Goal: Task Accomplishment & Management: Use online tool/utility

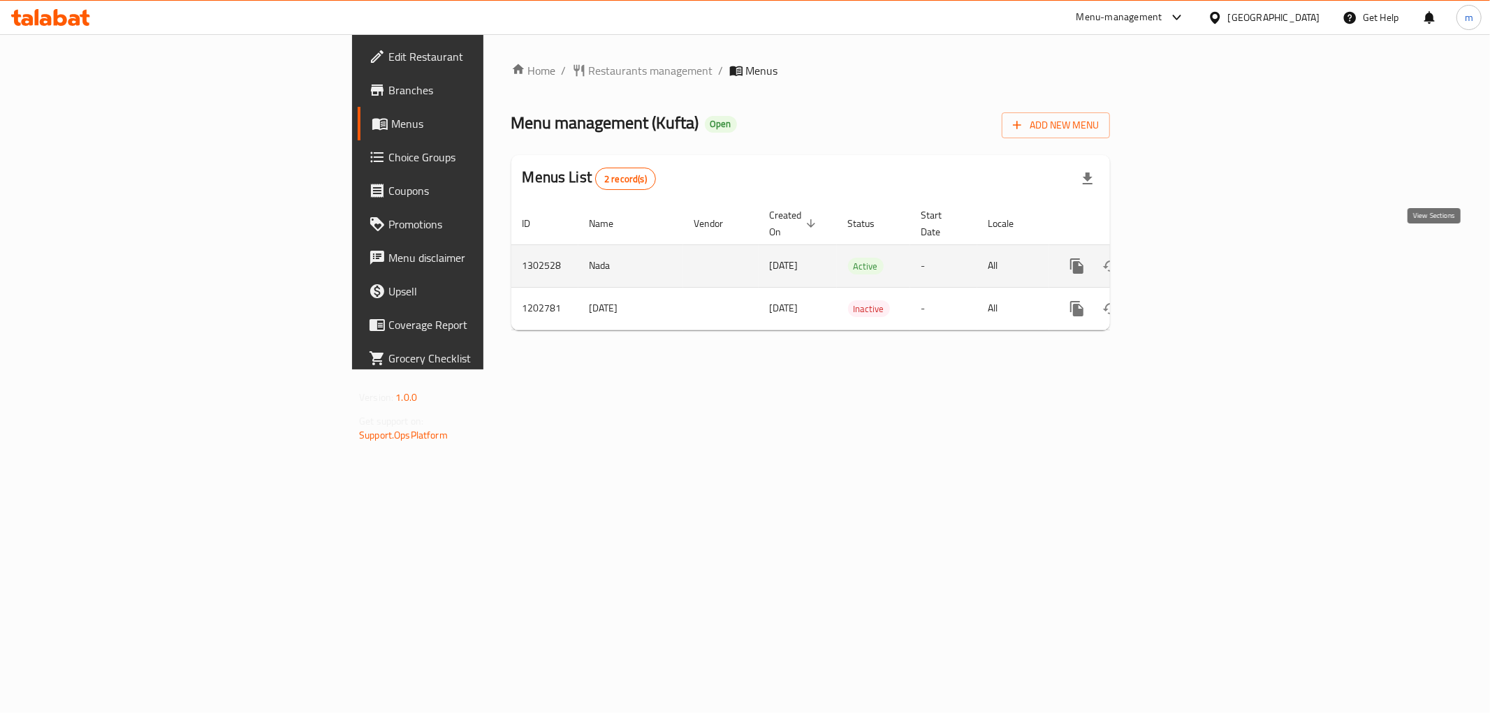
click at [1186, 258] on icon "enhanced table" at bounding box center [1177, 266] width 17 height 17
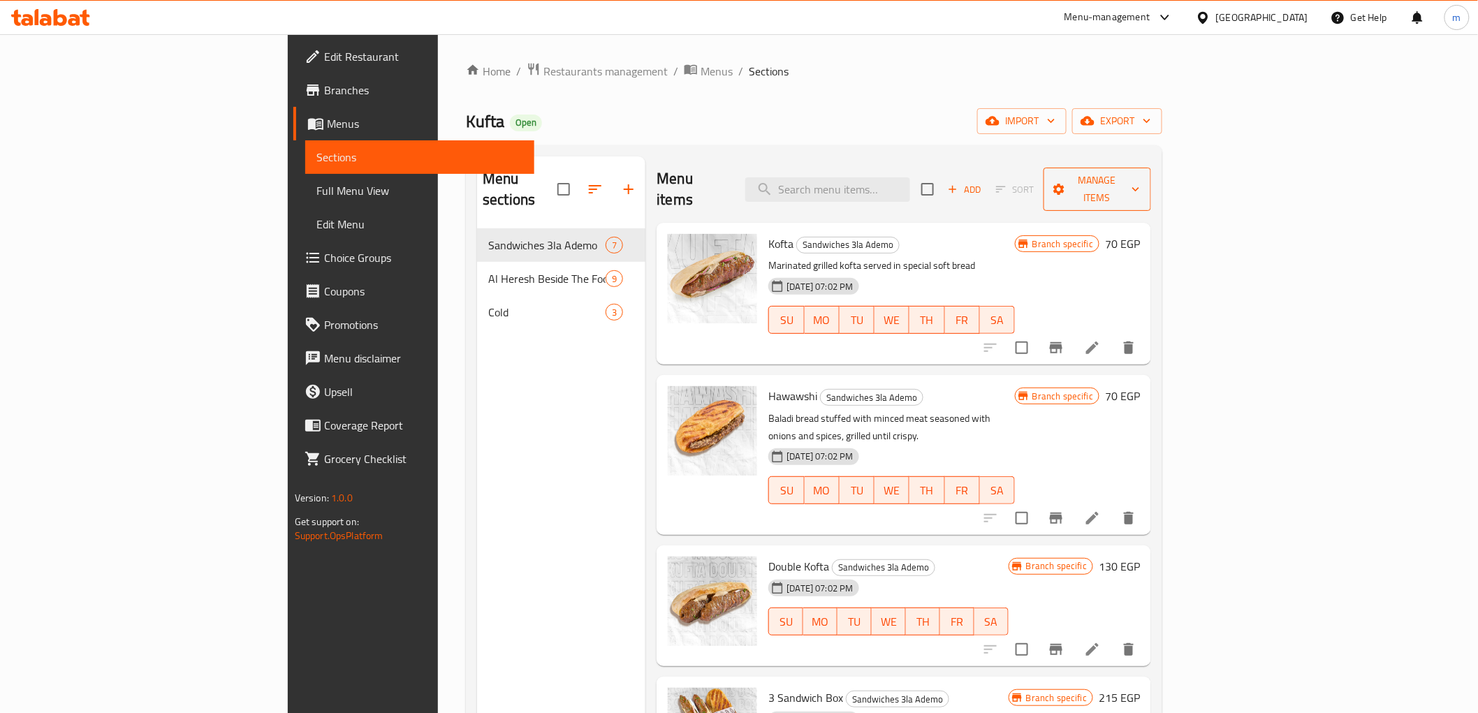
click at [1141, 177] on span "Manage items" at bounding box center [1098, 189] width 86 height 35
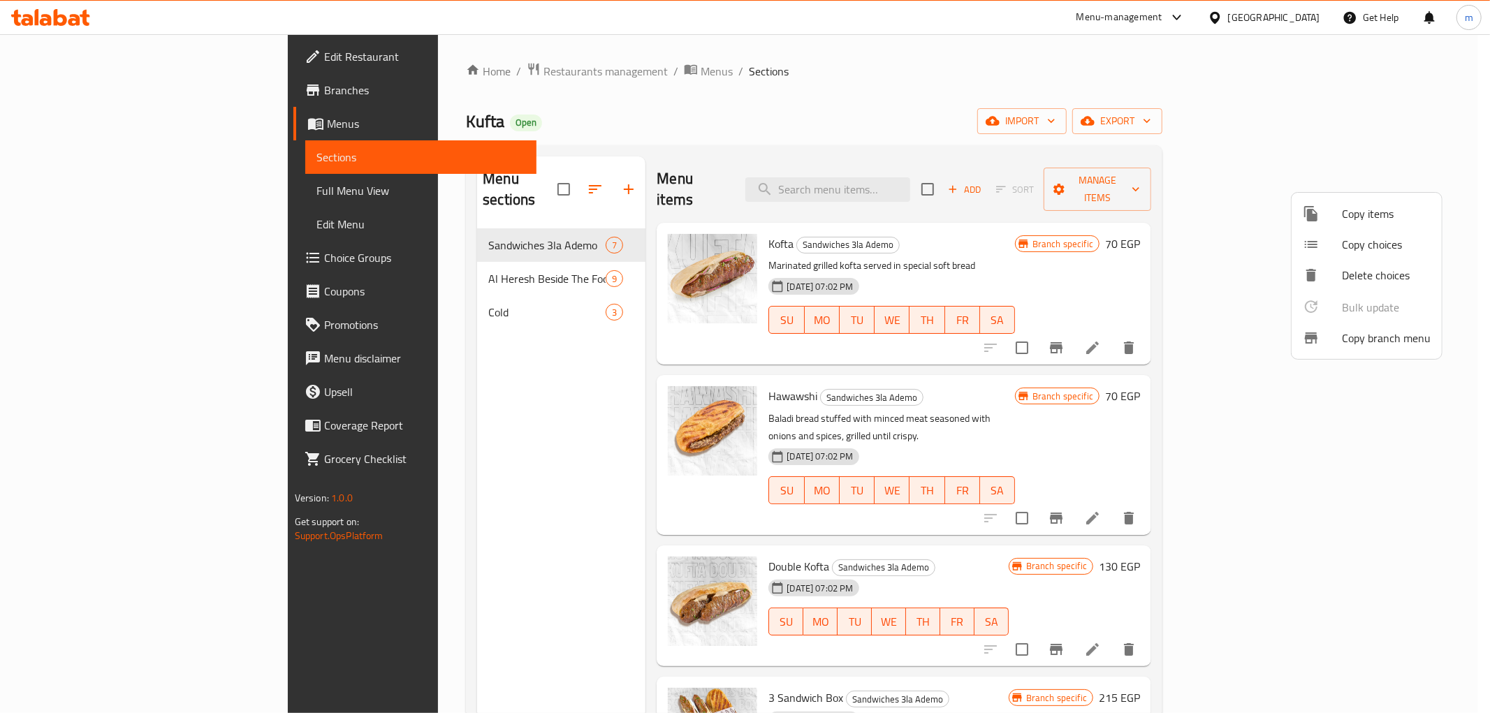
click at [1380, 346] on span "Copy branch menu" at bounding box center [1386, 338] width 89 height 17
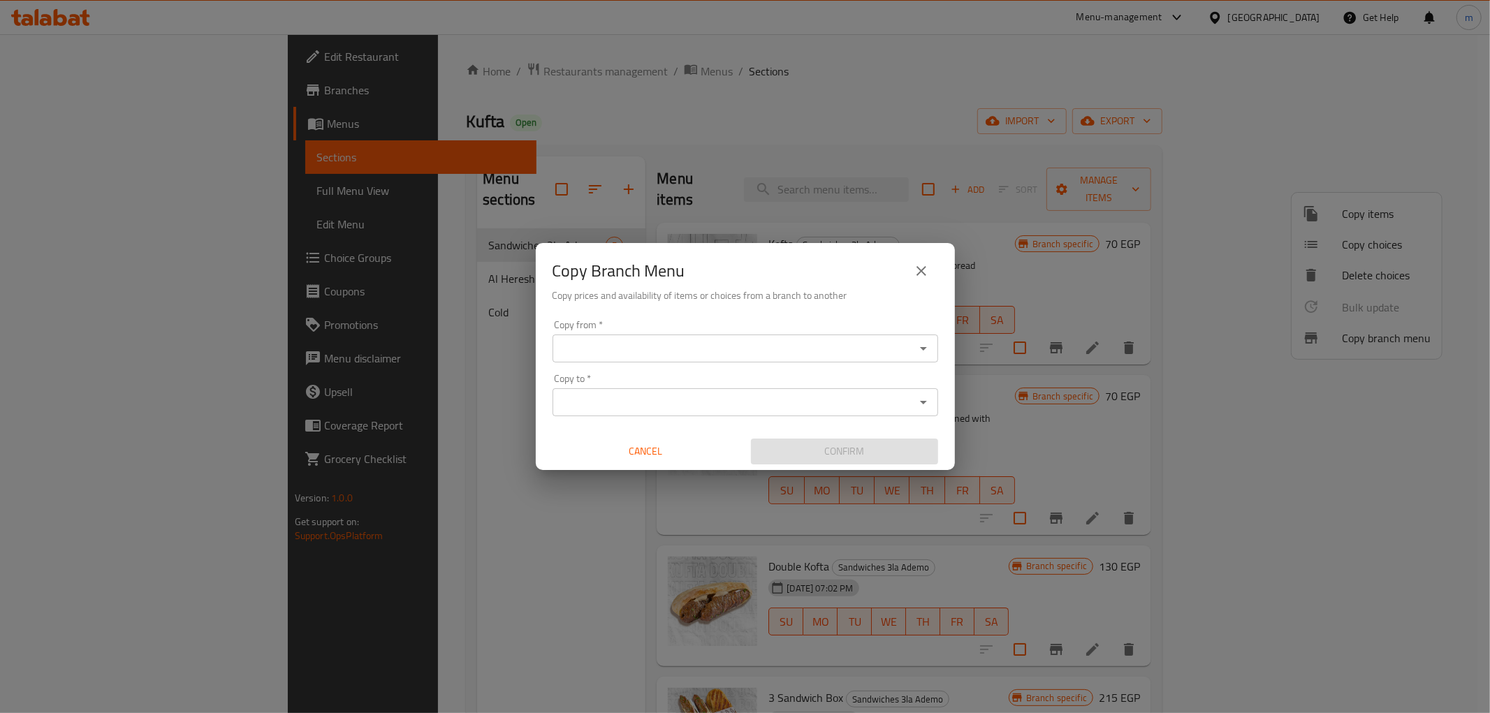
click at [753, 349] on input "Copy from   *" at bounding box center [734, 349] width 354 height 20
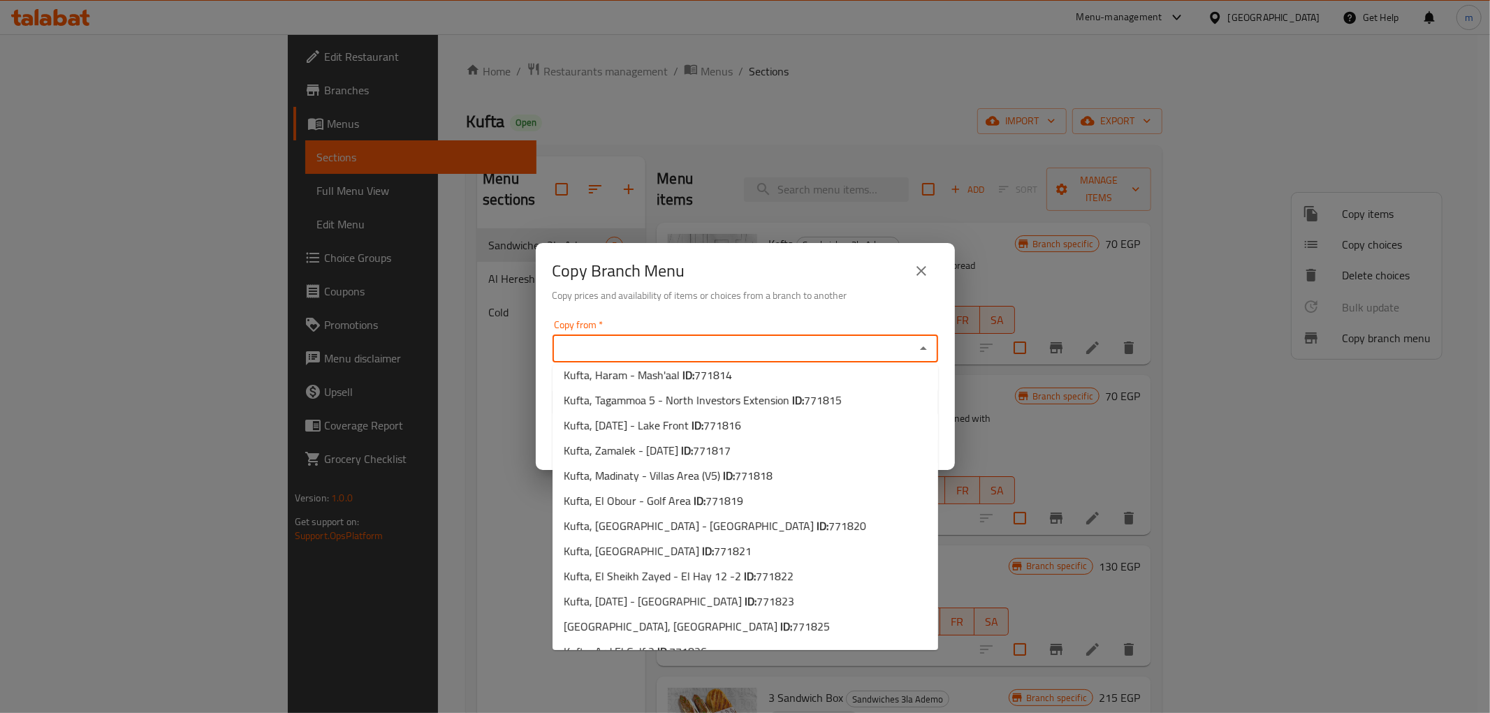
scroll to position [529, 0]
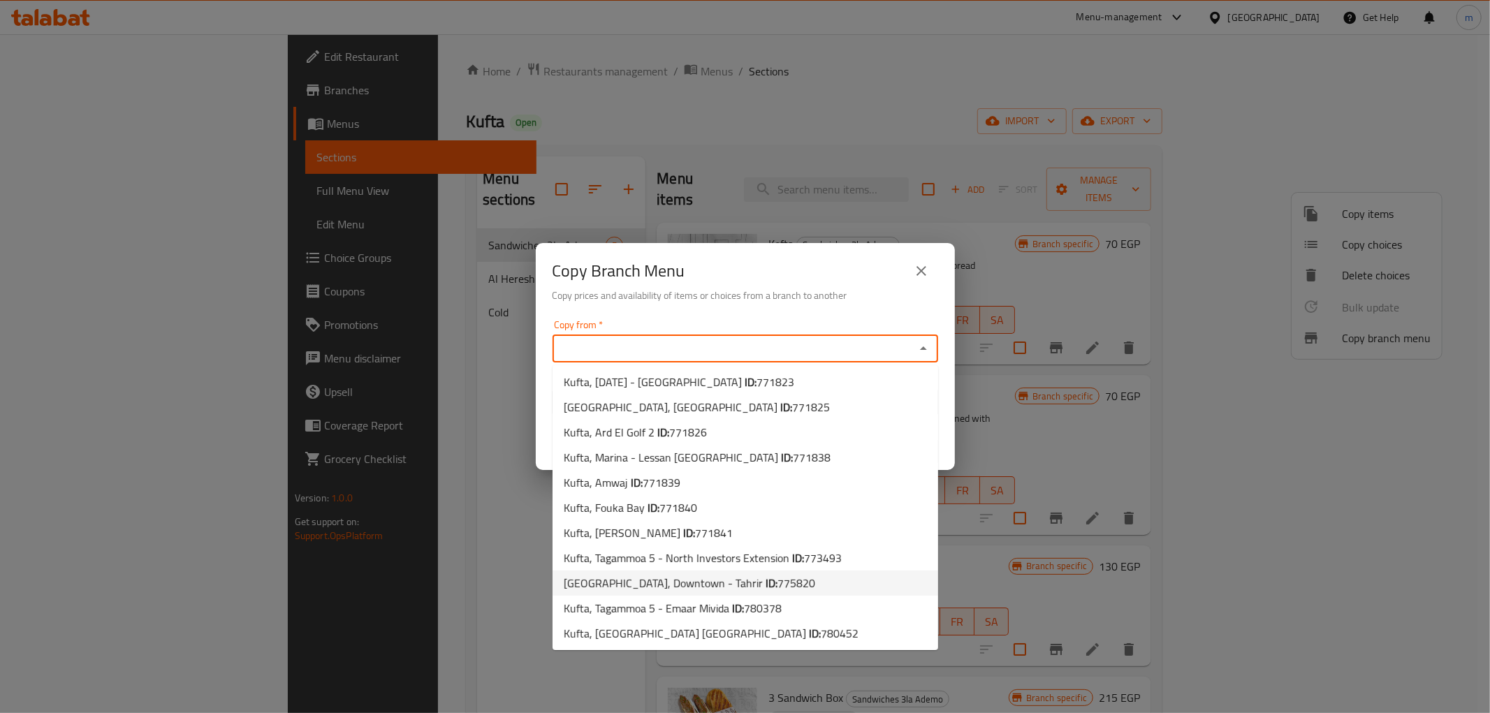
click at [777, 585] on span "775820" at bounding box center [796, 583] width 38 height 21
type input "[GEOGRAPHIC_DATA], Downtown - Tahrir"
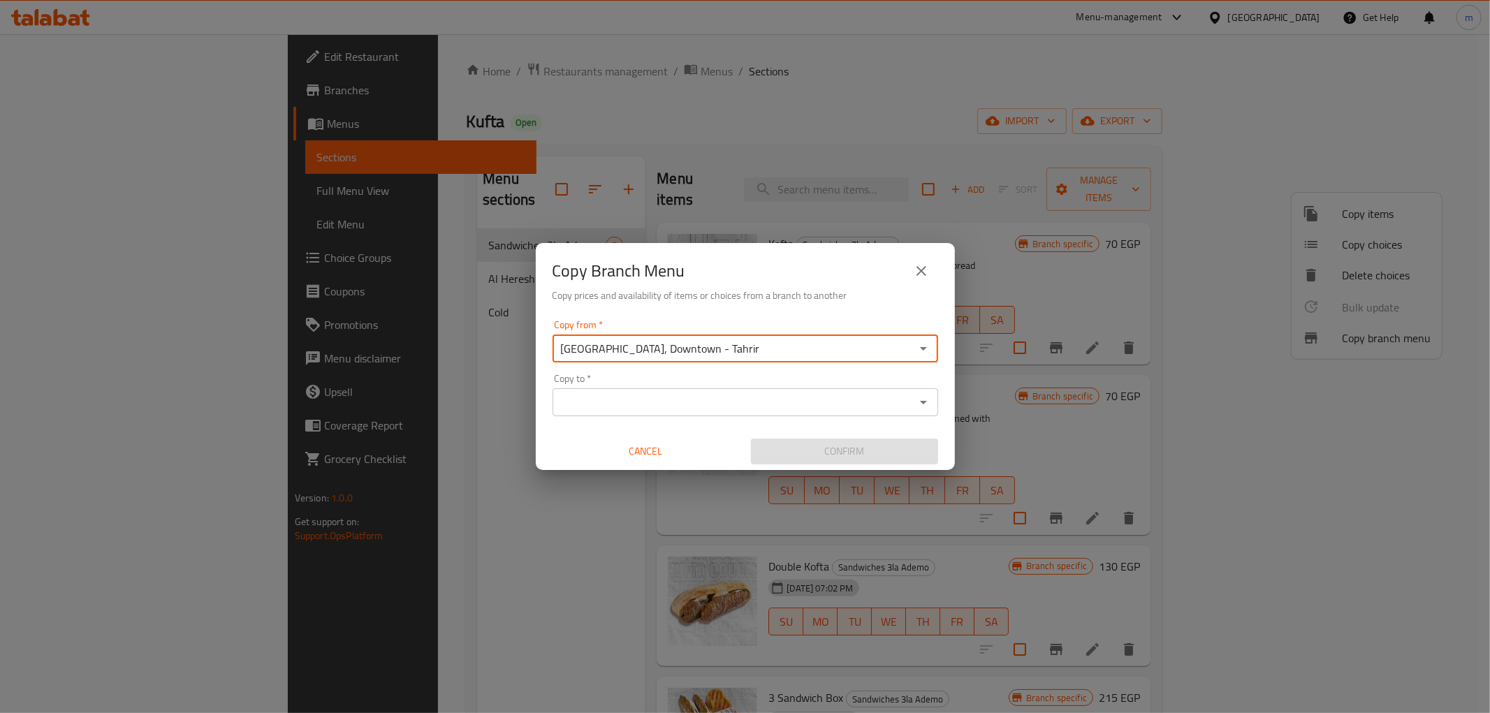
click at [681, 408] on input "Copy to   *" at bounding box center [734, 403] width 354 height 20
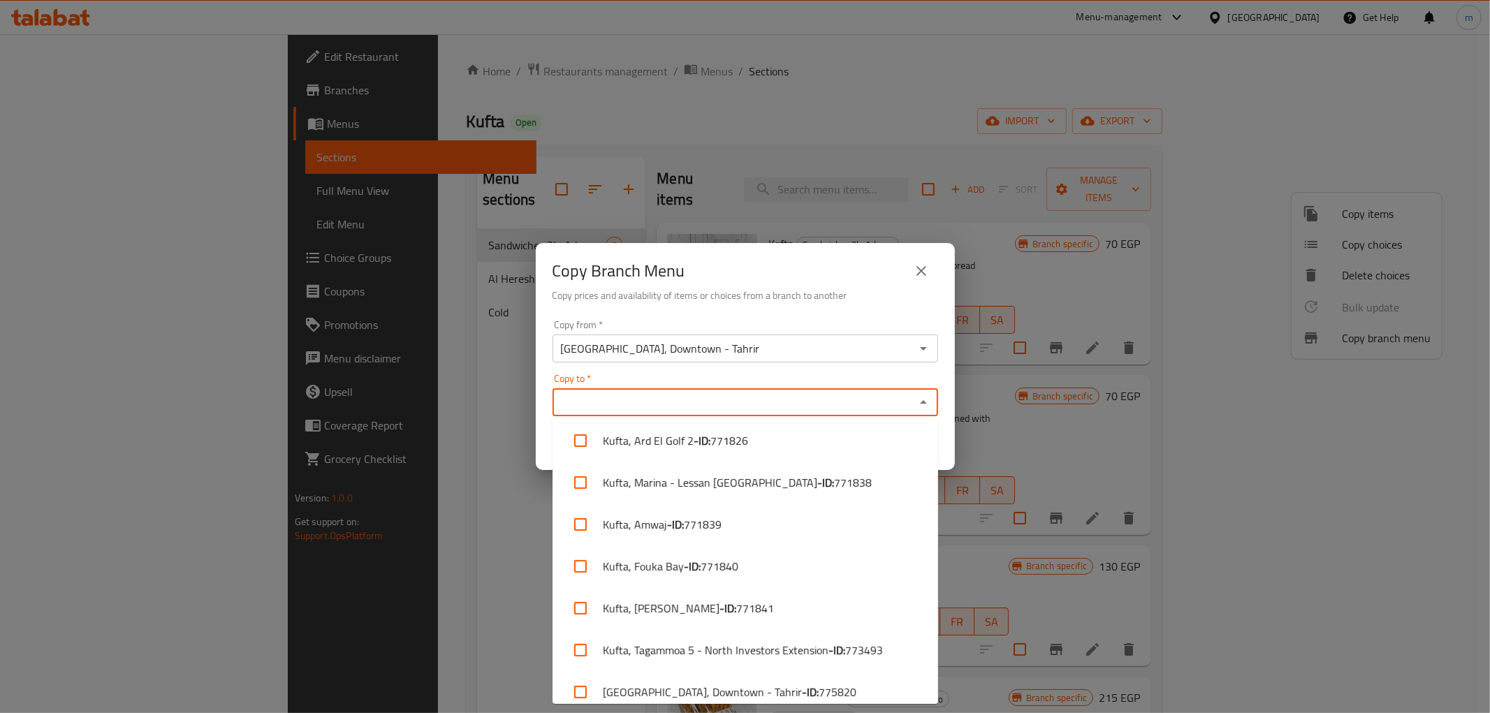
scroll to position [1065, 0]
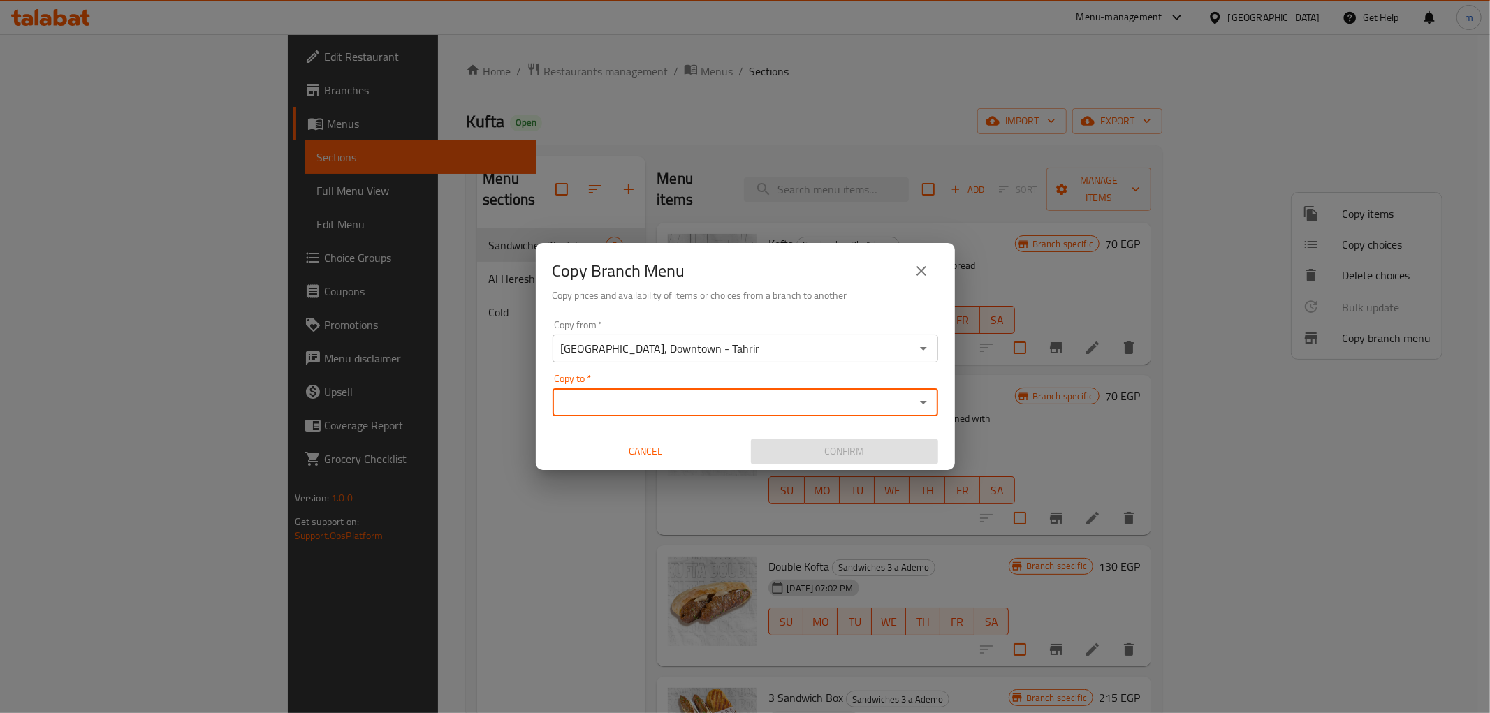
click at [685, 414] on div "Copy to *" at bounding box center [746, 402] width 386 height 28
click at [923, 400] on icon "Open" at bounding box center [923, 402] width 17 height 17
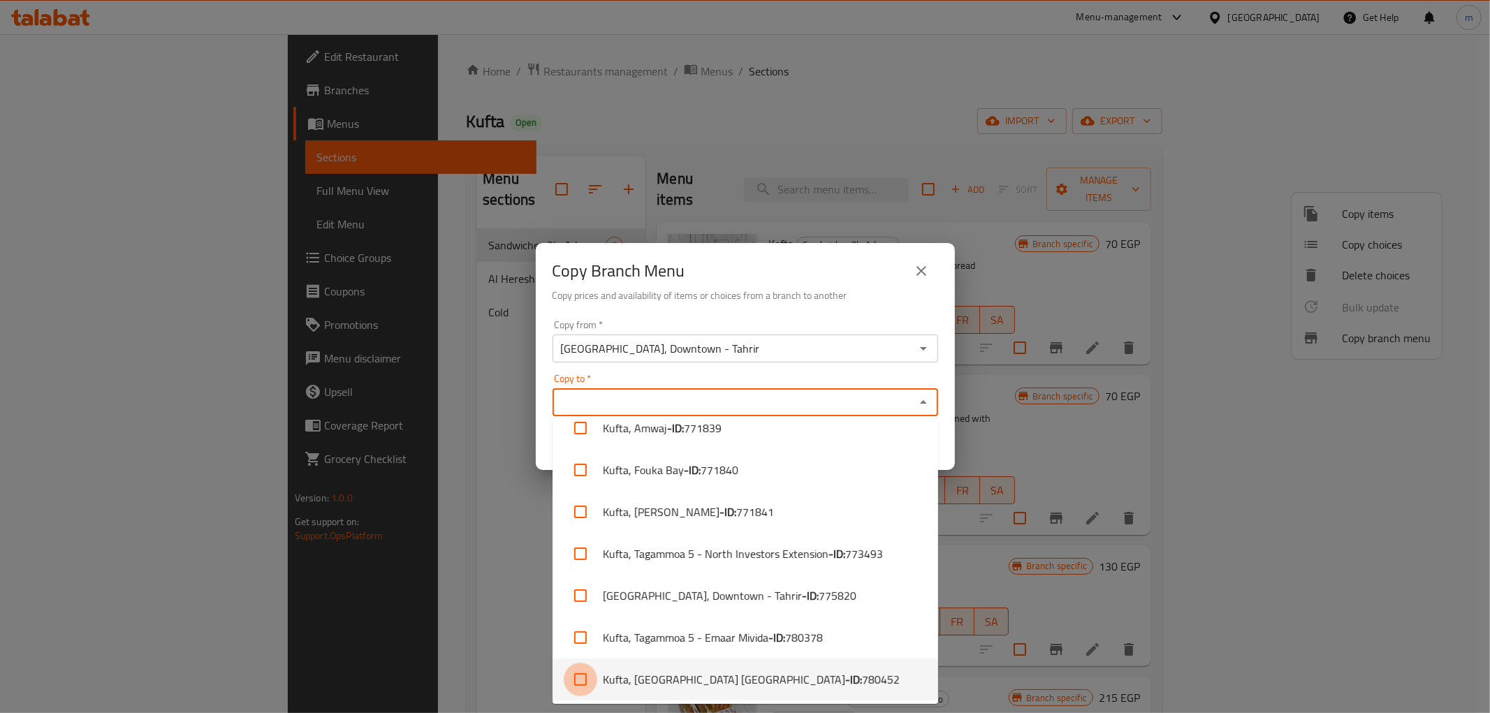
click at [587, 673] on input "checkbox" at bounding box center [581, 680] width 34 height 34
checkbox input "true"
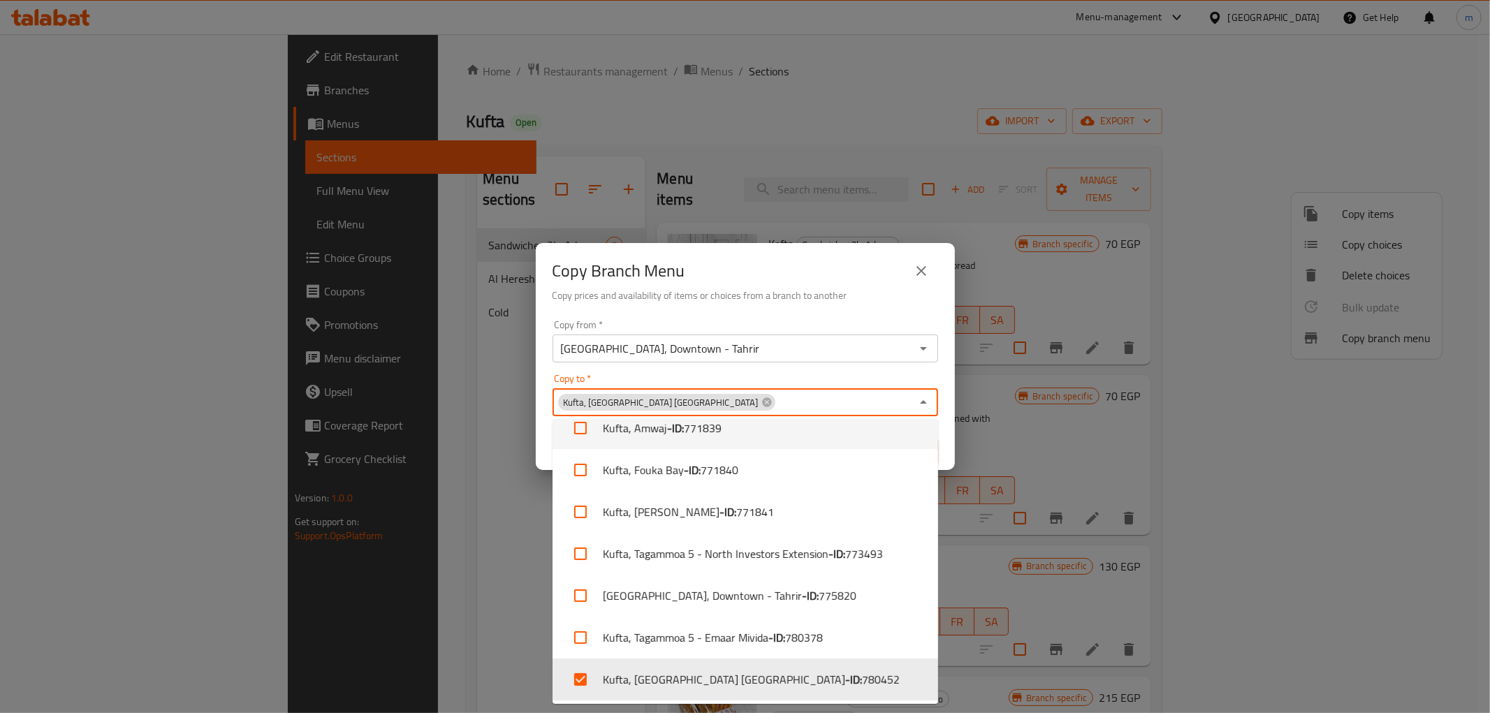
click at [763, 389] on div "Kufta, [GEOGRAPHIC_DATA] [GEOGRAPHIC_DATA] Copy to *" at bounding box center [746, 402] width 386 height 28
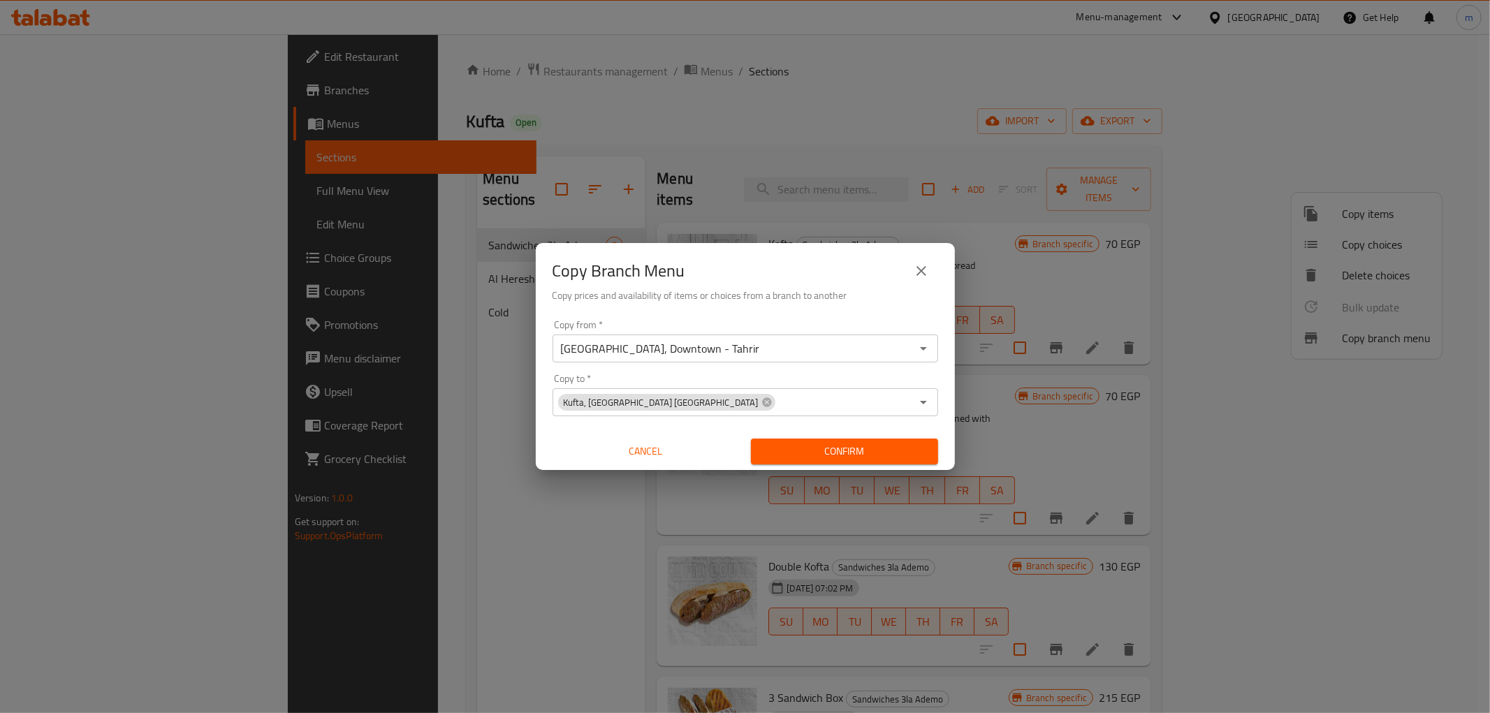
click at [769, 372] on div "Copy from   * [GEOGRAPHIC_DATA], [GEOGRAPHIC_DATA] Copy from * Copy to   * [GEO…" at bounding box center [745, 392] width 419 height 156
click at [793, 440] on button "Confirm" at bounding box center [844, 452] width 187 height 26
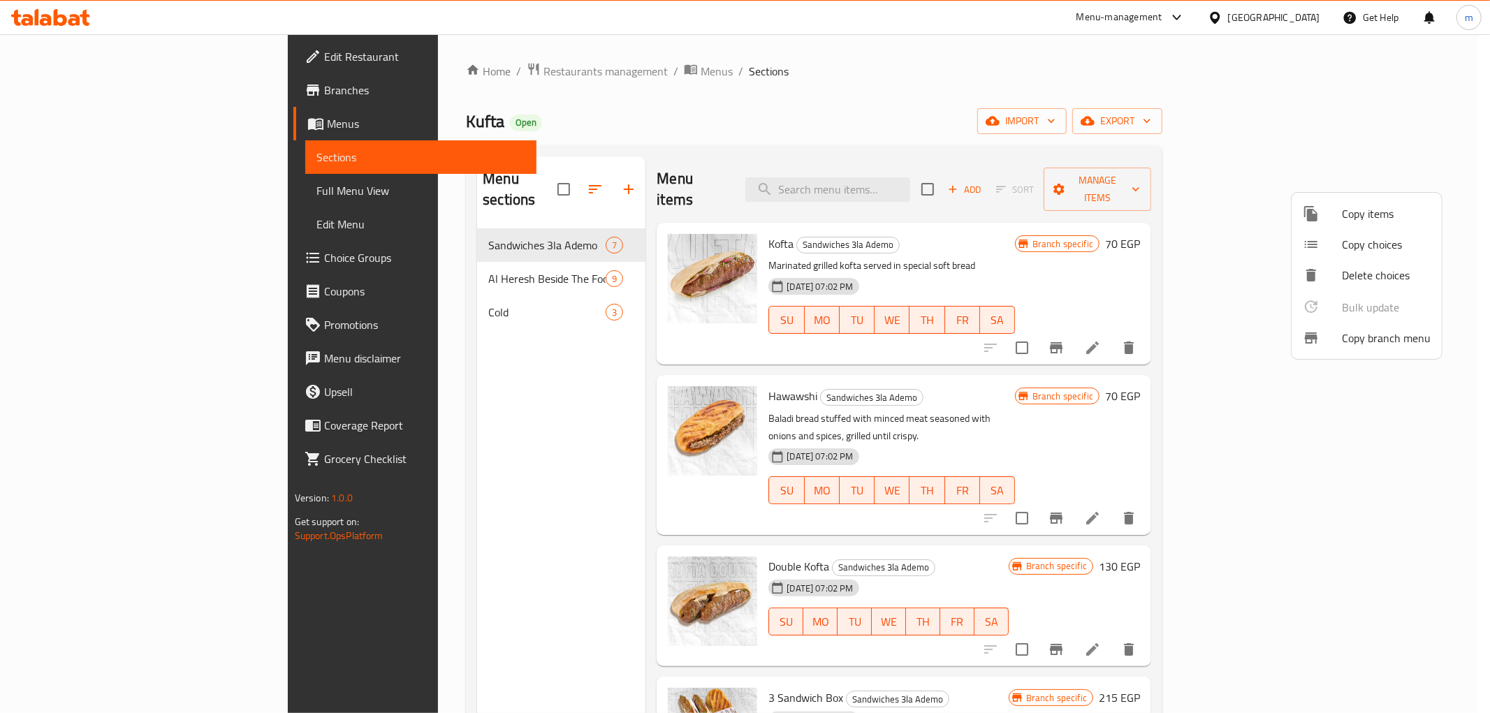
click at [105, 189] on div at bounding box center [745, 356] width 1490 height 713
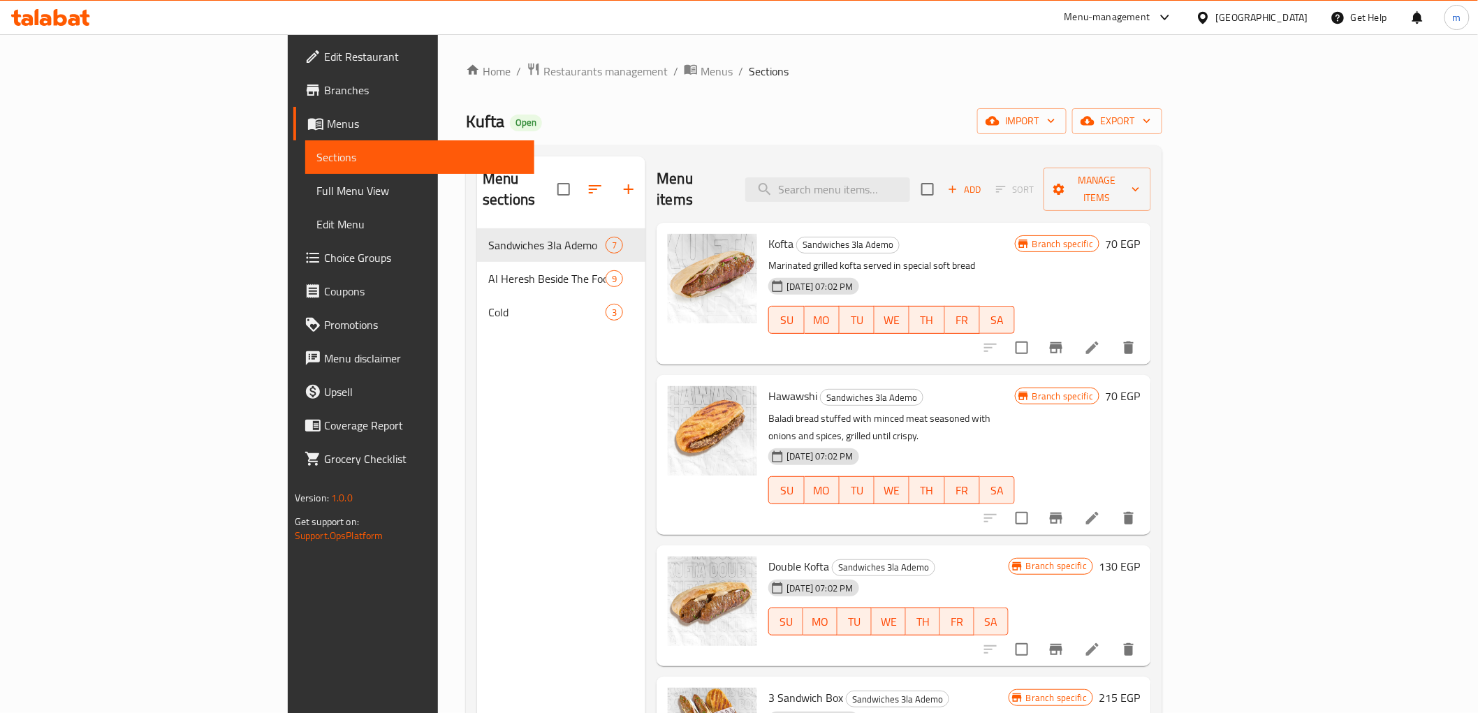
click at [316, 189] on span "Full Menu View" at bounding box center [419, 190] width 207 height 17
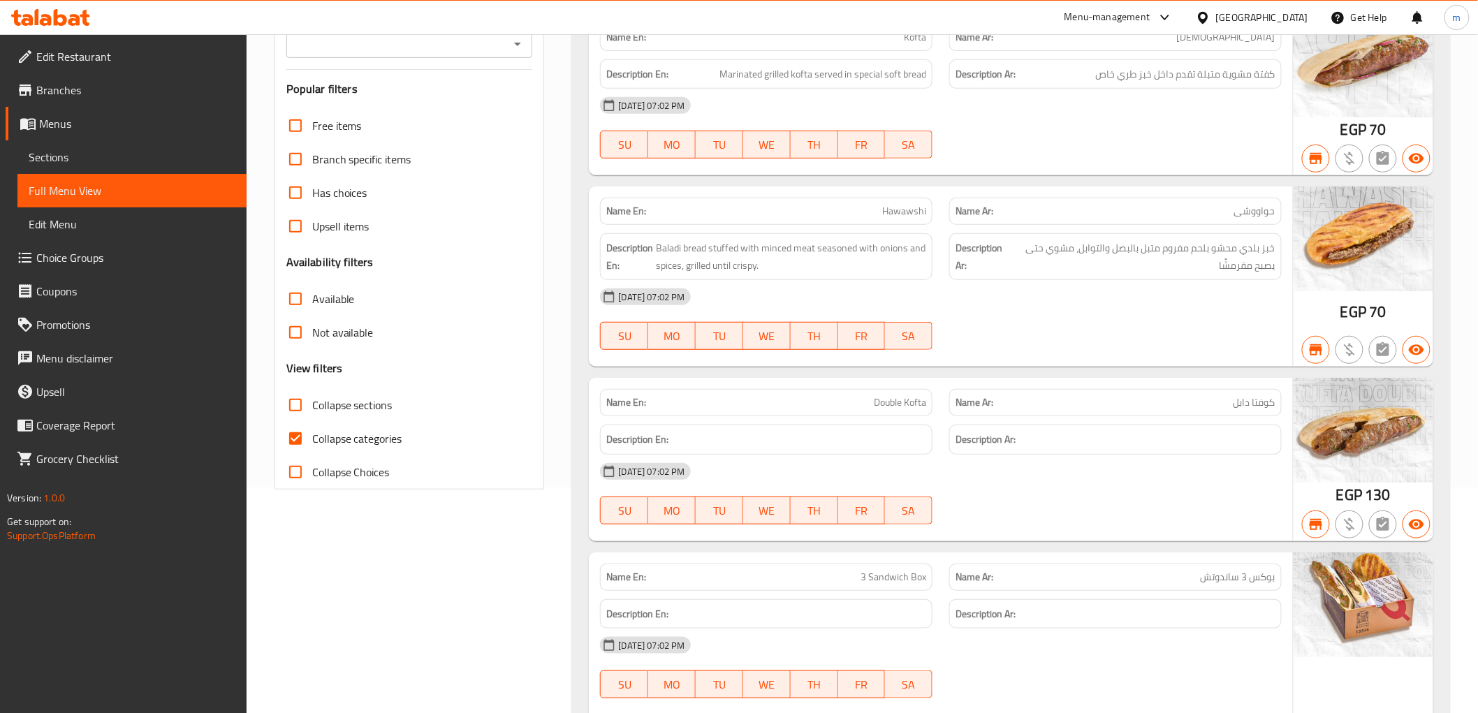
scroll to position [233, 0]
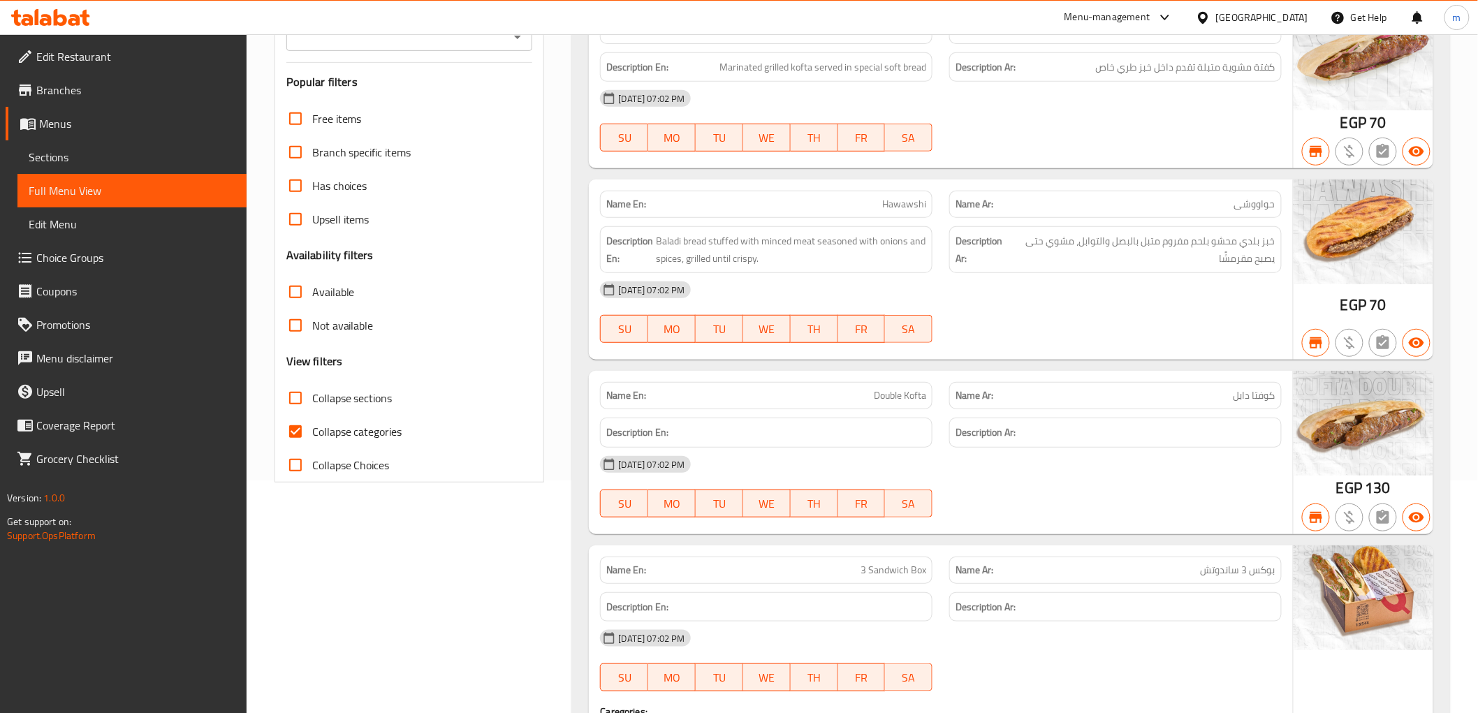
click at [384, 438] on span "Collapse categories" at bounding box center [357, 431] width 90 height 17
click at [312, 438] on input "Collapse categories" at bounding box center [296, 432] width 34 height 34
checkbox input "false"
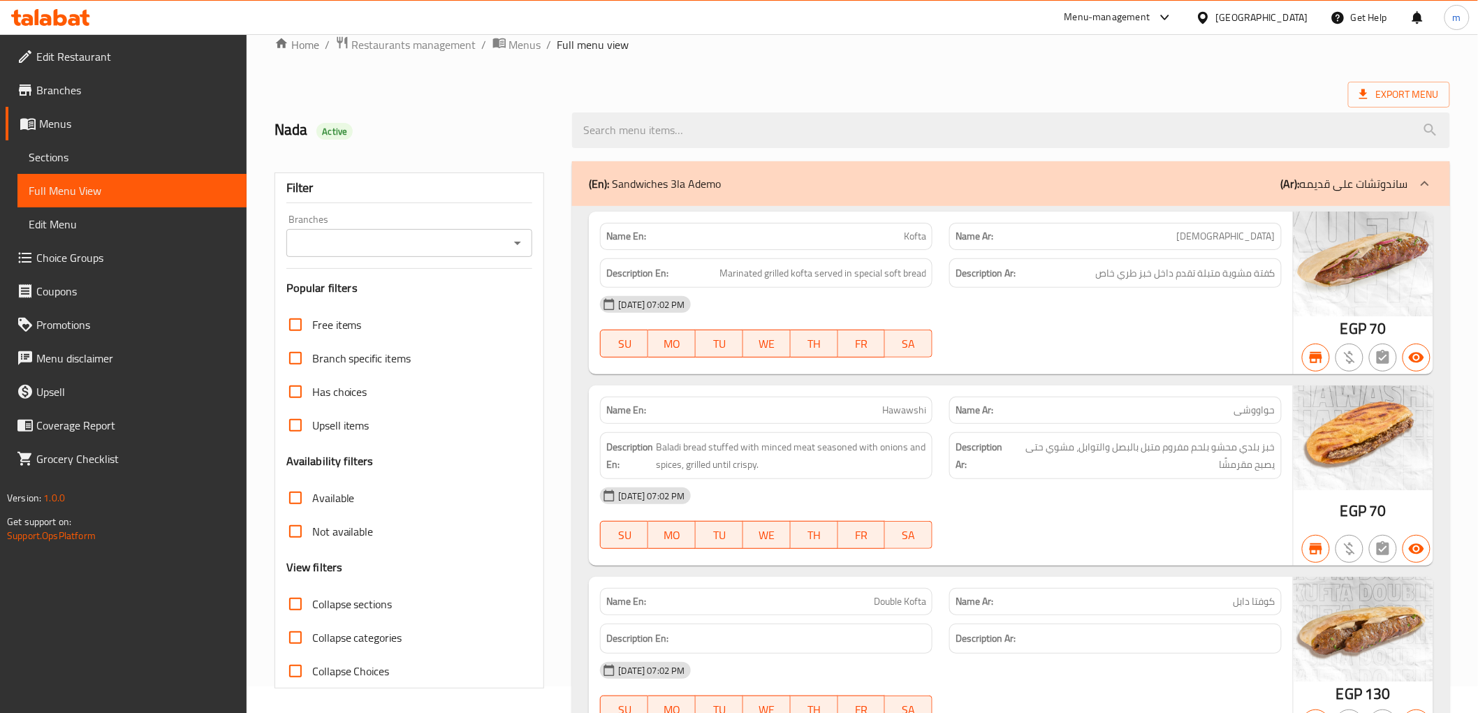
scroll to position [0, 0]
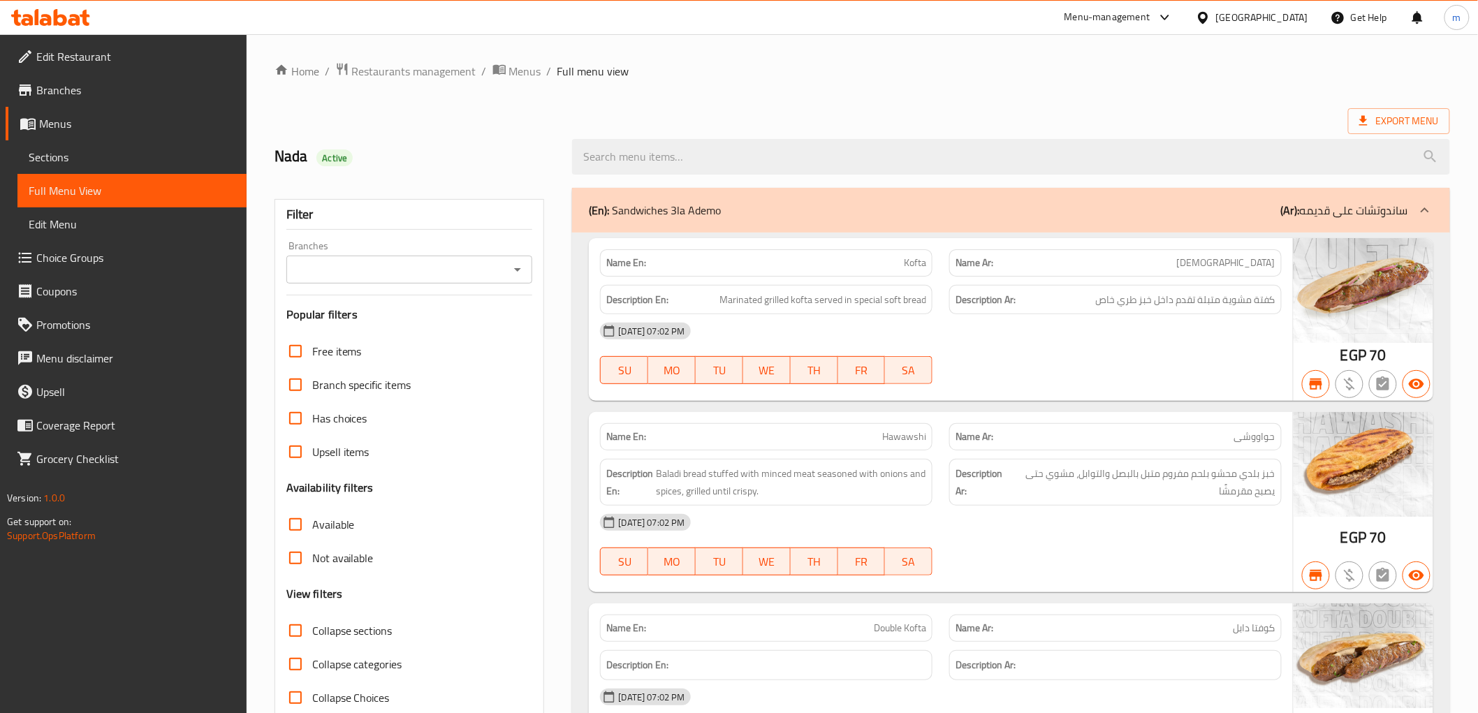
click at [98, 96] on span "Branches" at bounding box center [135, 90] width 199 height 17
